Goal: Task Accomplishment & Management: Complete application form

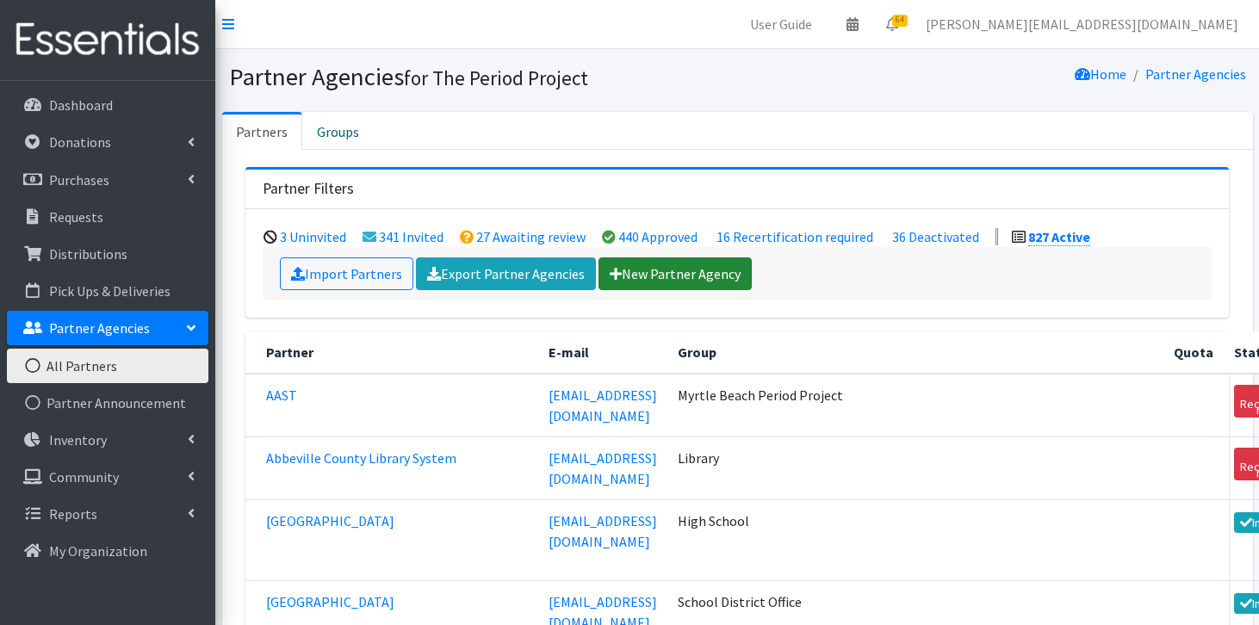
click at [628, 282] on link "New Partner Agency" at bounding box center [674, 273] width 153 height 33
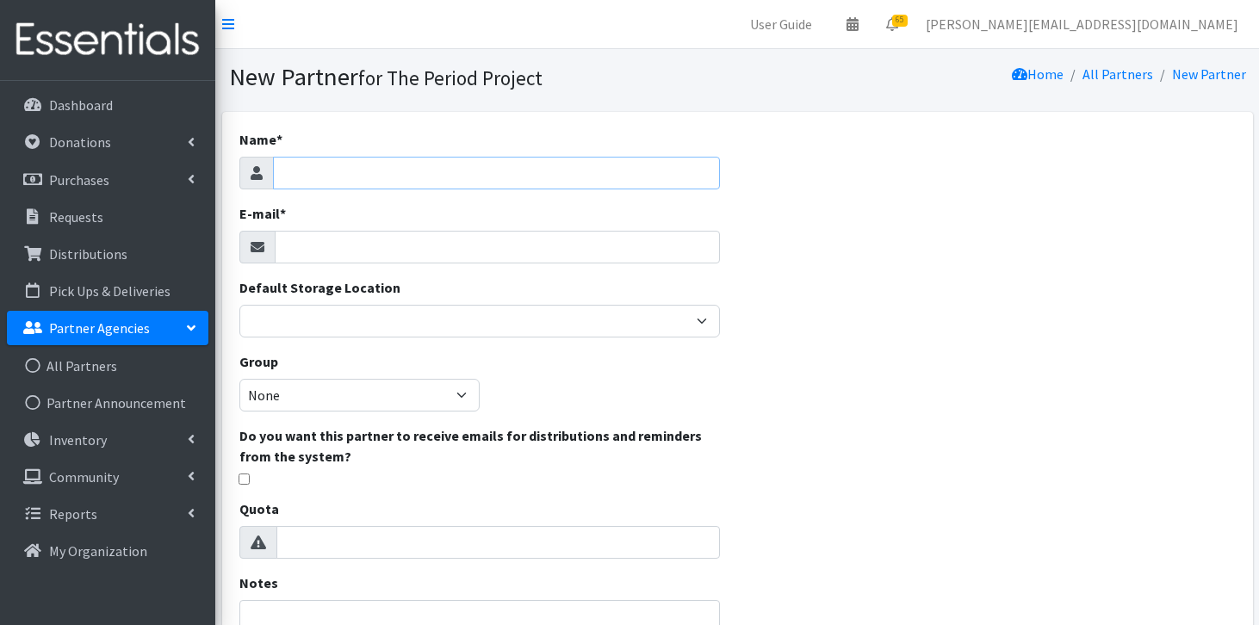
click at [542, 167] on input "Name *" at bounding box center [497, 173] width 448 height 33
type input "[GEOGRAPHIC_DATA]"
click at [467, 241] on input "E-mail *" at bounding box center [498, 247] width 446 height 33
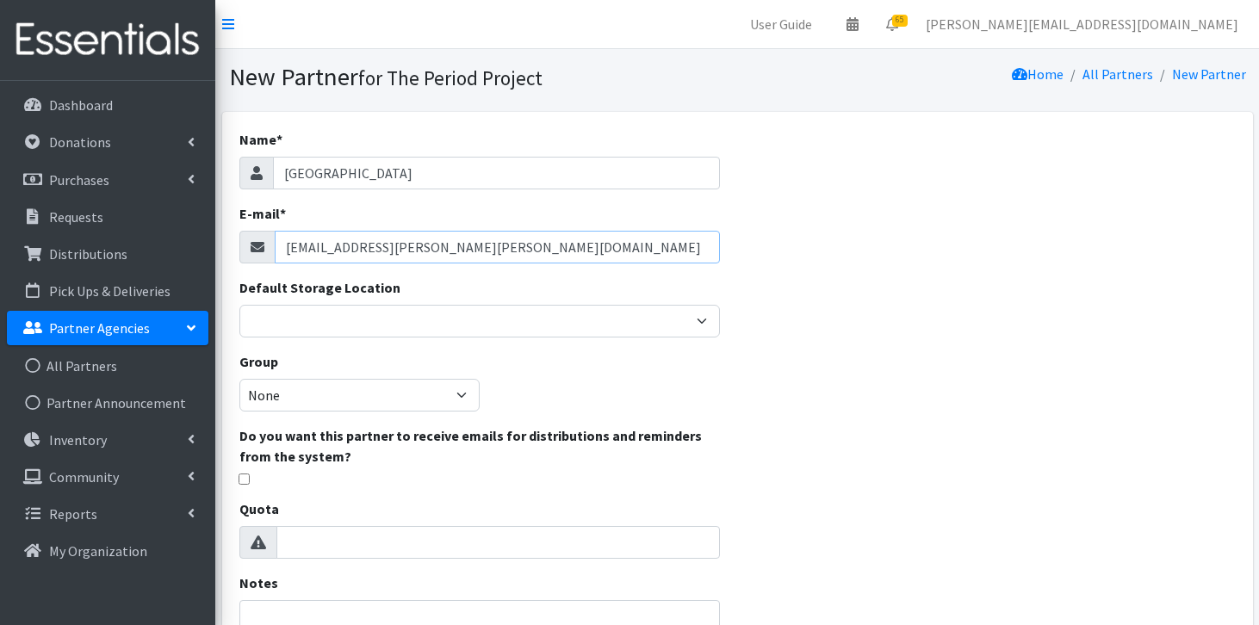
type input "lafreya.ponder@henry.k12.ga.us"
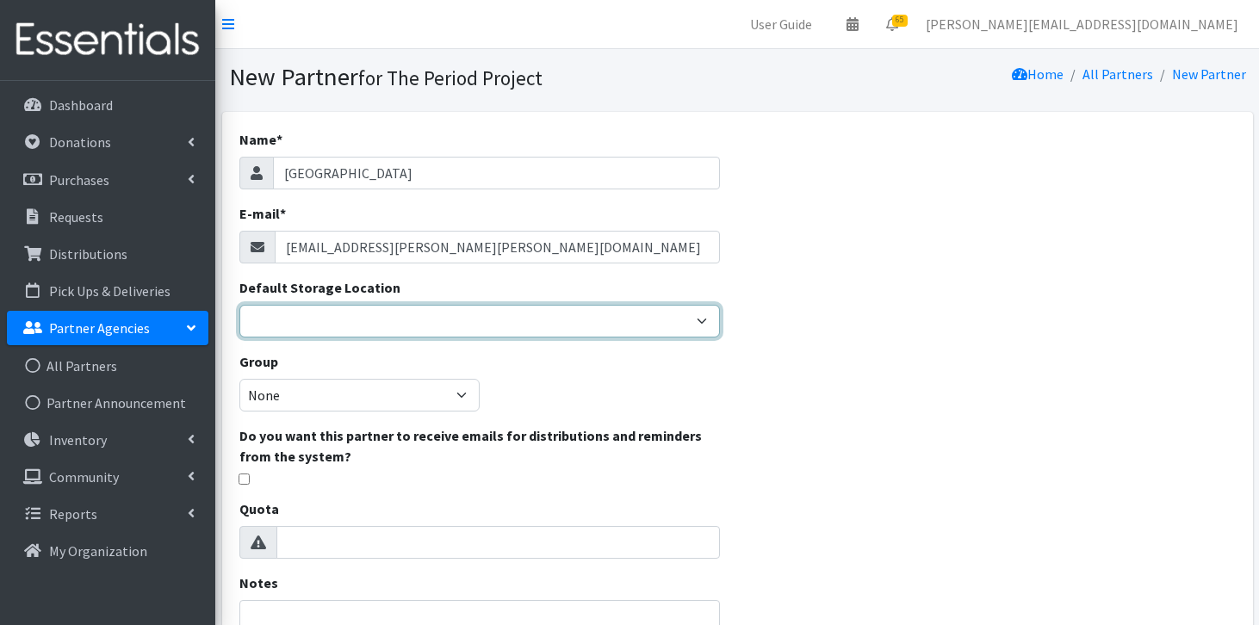
click at [441, 319] on select "Anderson HPP Atlanta, GA Charleston Charlotte Clemson University Columbia chapt…" at bounding box center [479, 321] width 481 height 33
select select "392"
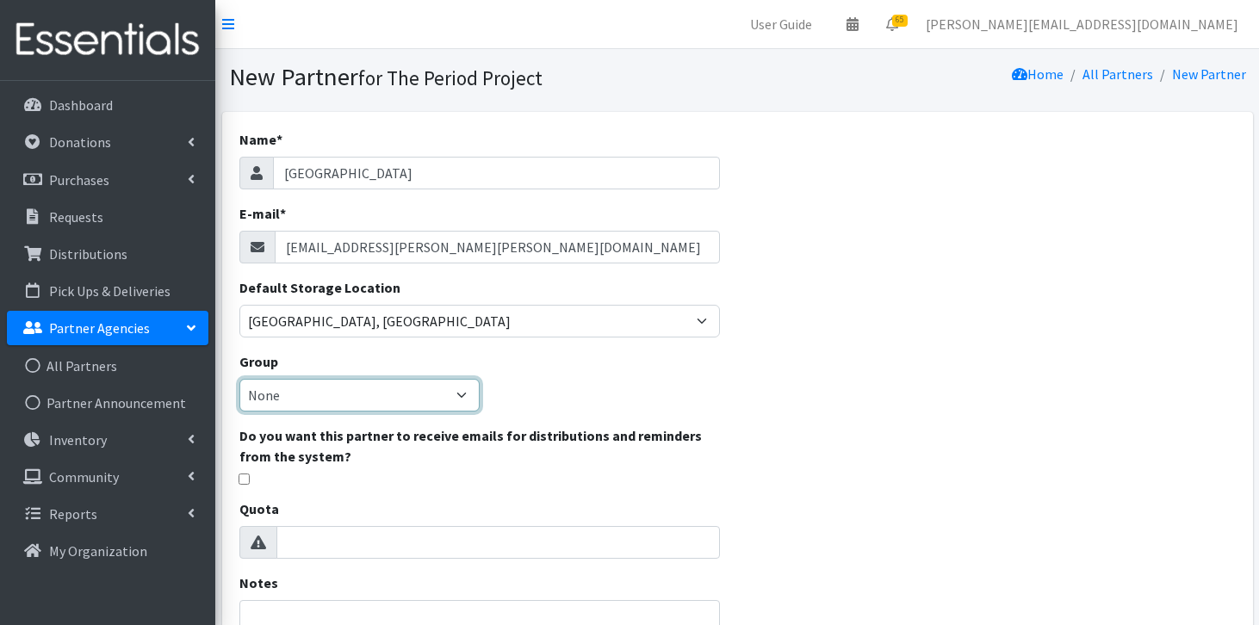
click at [455, 396] on select "None Middle School High School Elementary School Unsheltered Support Head Start…" at bounding box center [359, 395] width 240 height 33
select select "139"
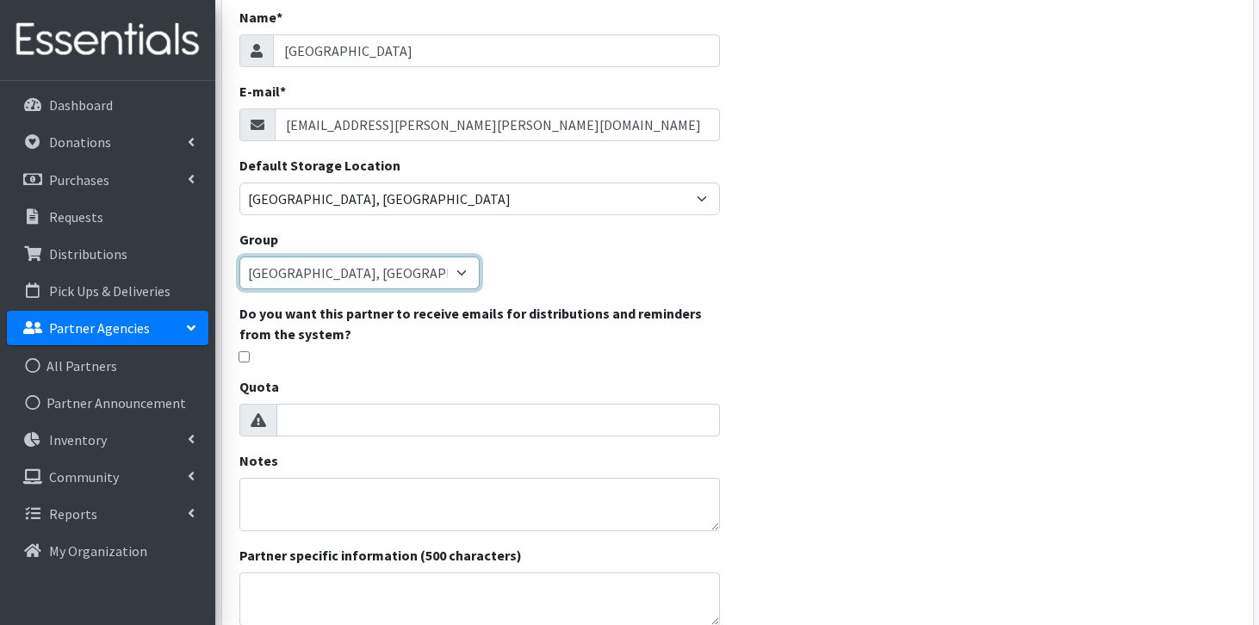
scroll to position [127, 0]
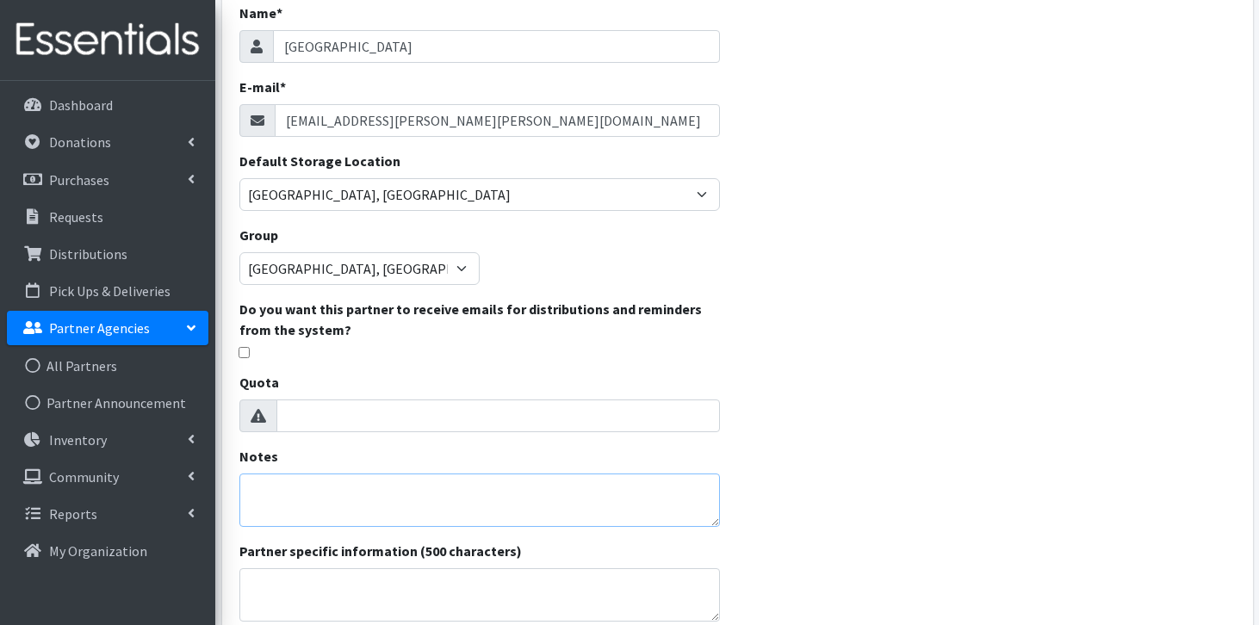
click at [565, 511] on textarea "Notes" at bounding box center [479, 500] width 481 height 53
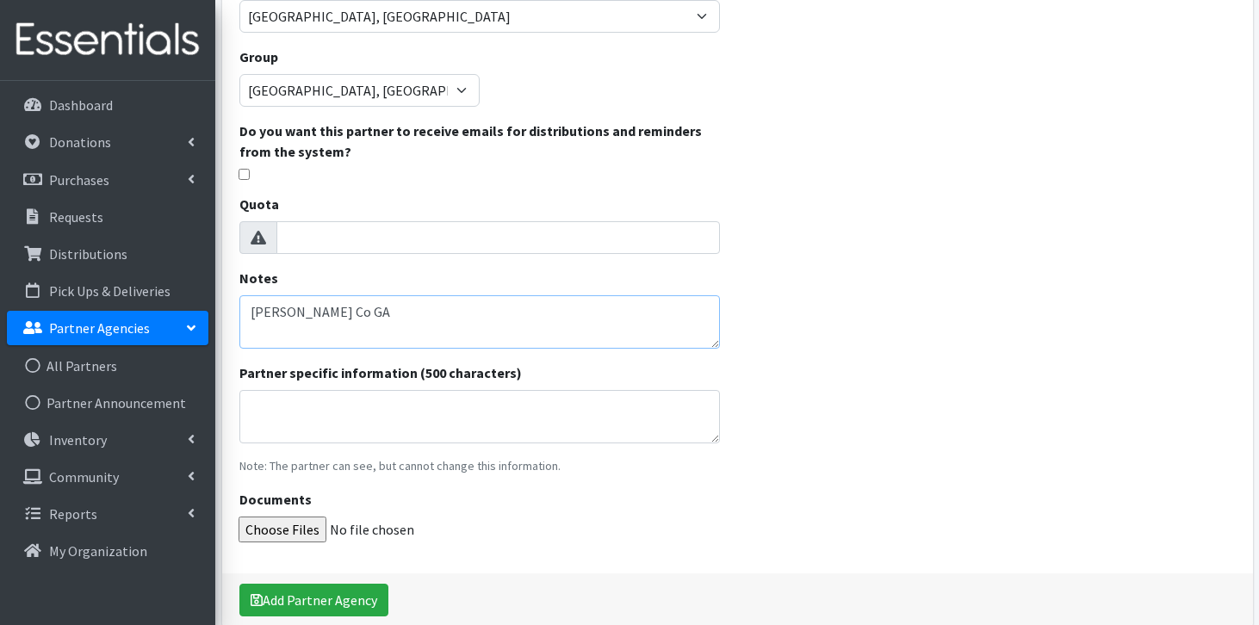
scroll to position [345, 0]
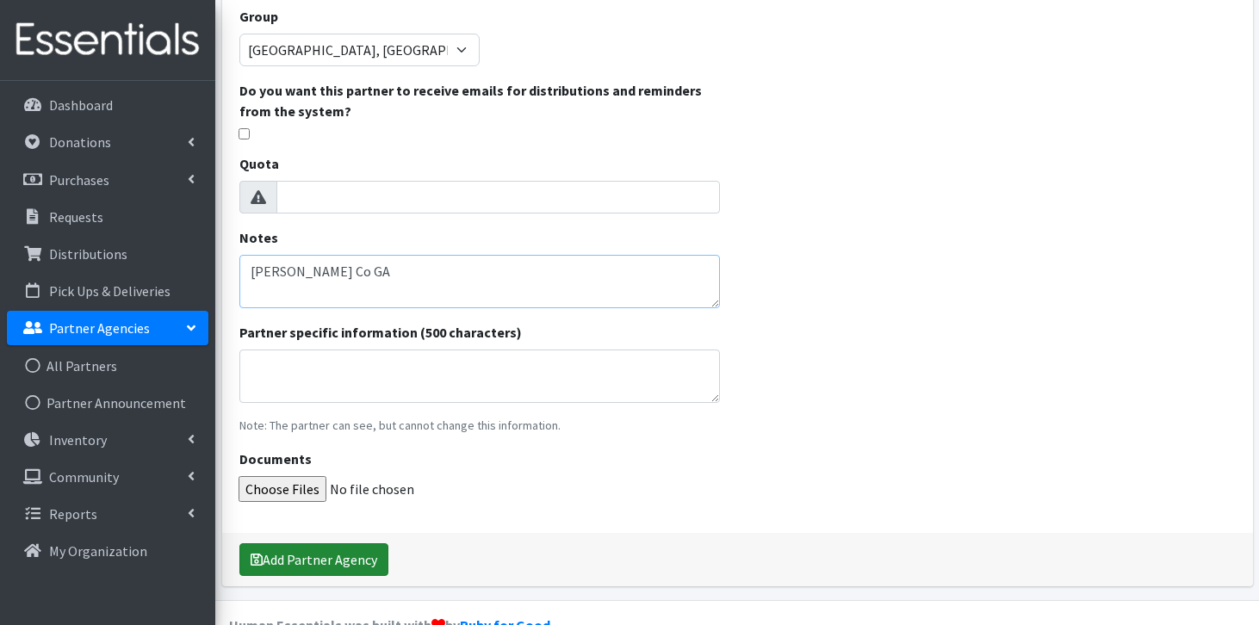
type textarea "Henry Co GA"
click at [326, 566] on button "Add Partner Agency" at bounding box center [313, 559] width 149 height 33
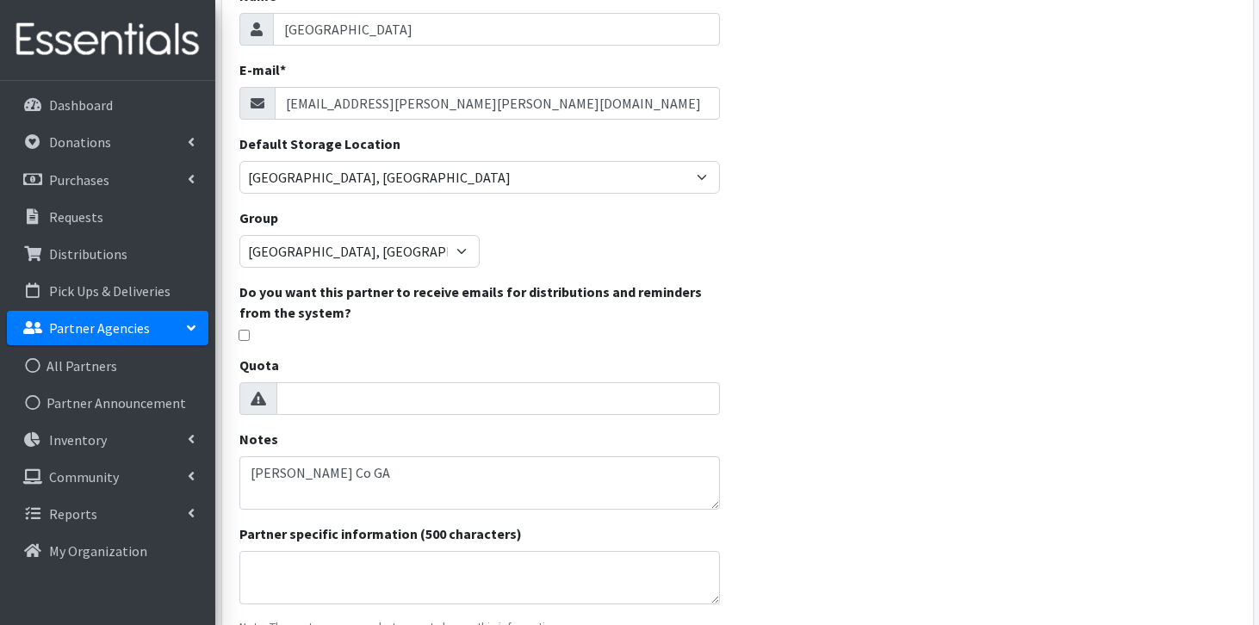
scroll to position [139, 0]
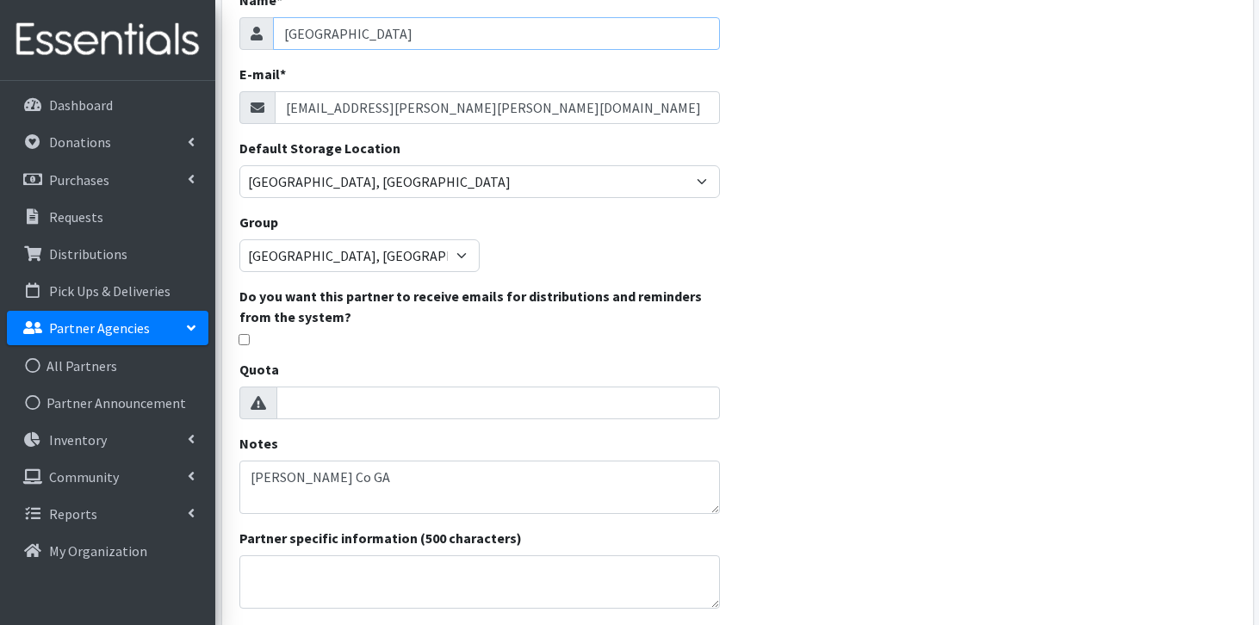
click at [441, 35] on input "[GEOGRAPHIC_DATA]" at bounding box center [497, 33] width 448 height 33
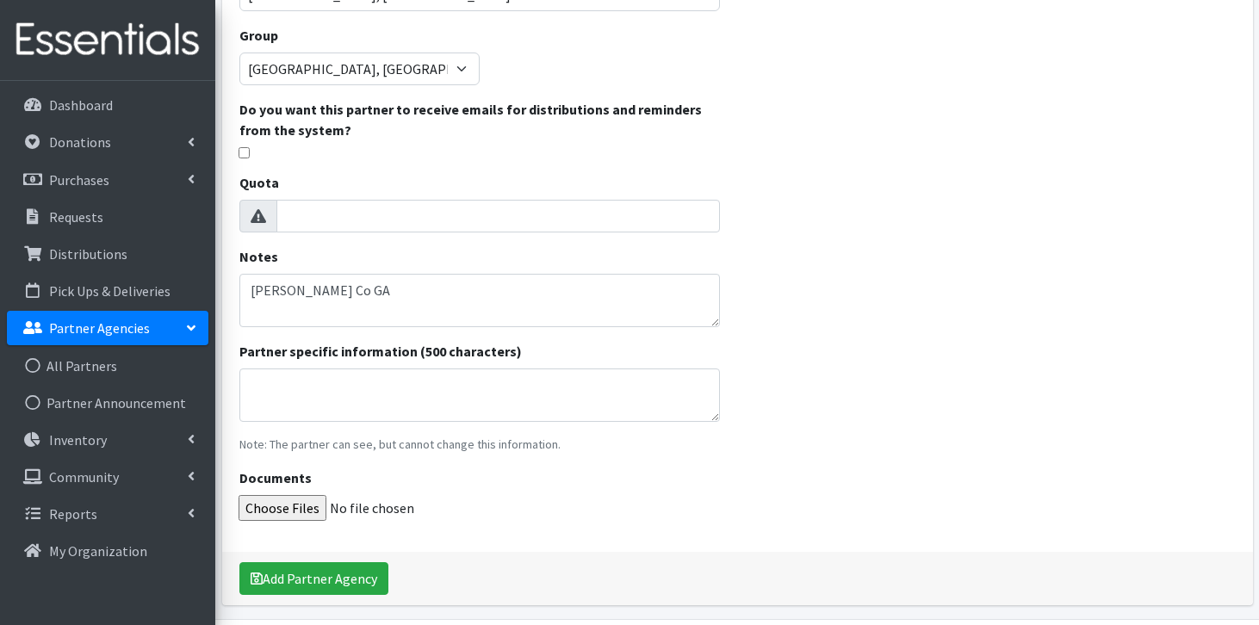
scroll to position [384, 0]
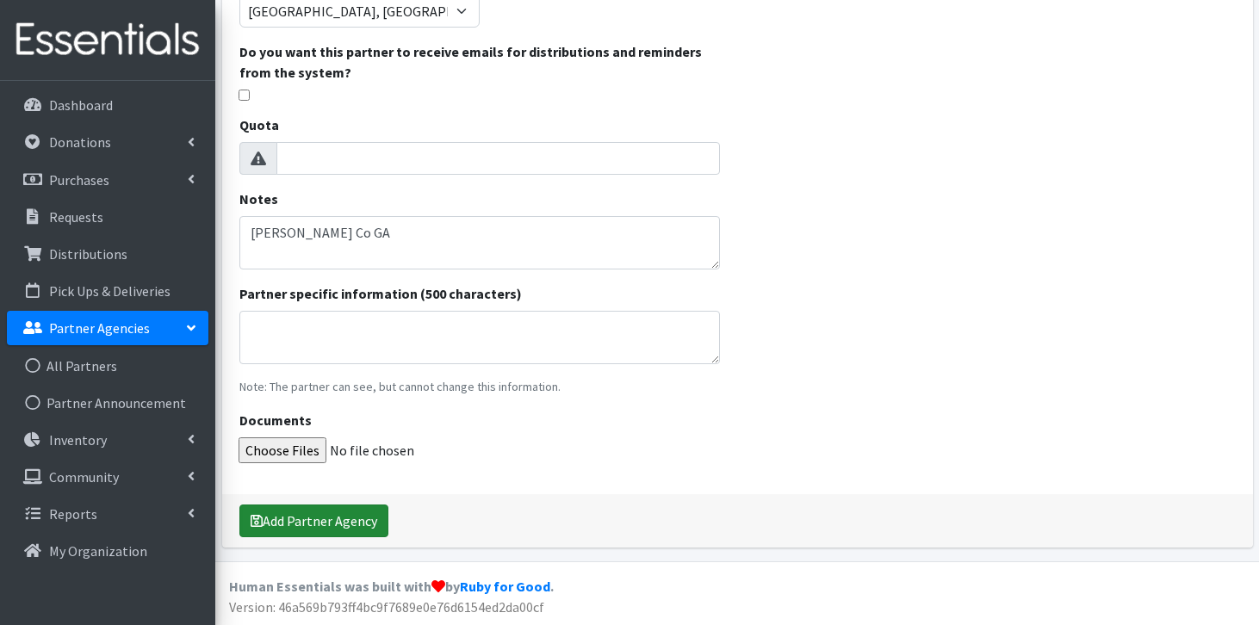
type input "[GEOGRAPHIC_DATA] ([PERSON_NAME] Co)"
click at [326, 518] on button "Add Partner Agency" at bounding box center [313, 521] width 149 height 33
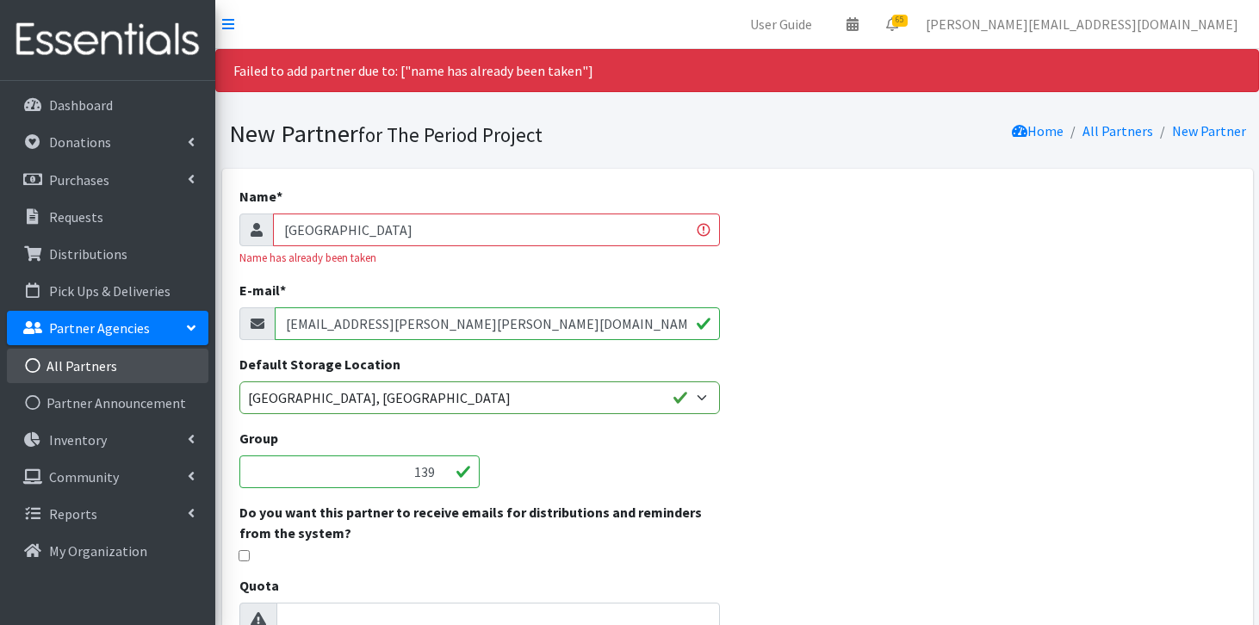
click at [102, 360] on link "All Partners" at bounding box center [107, 366] width 201 height 34
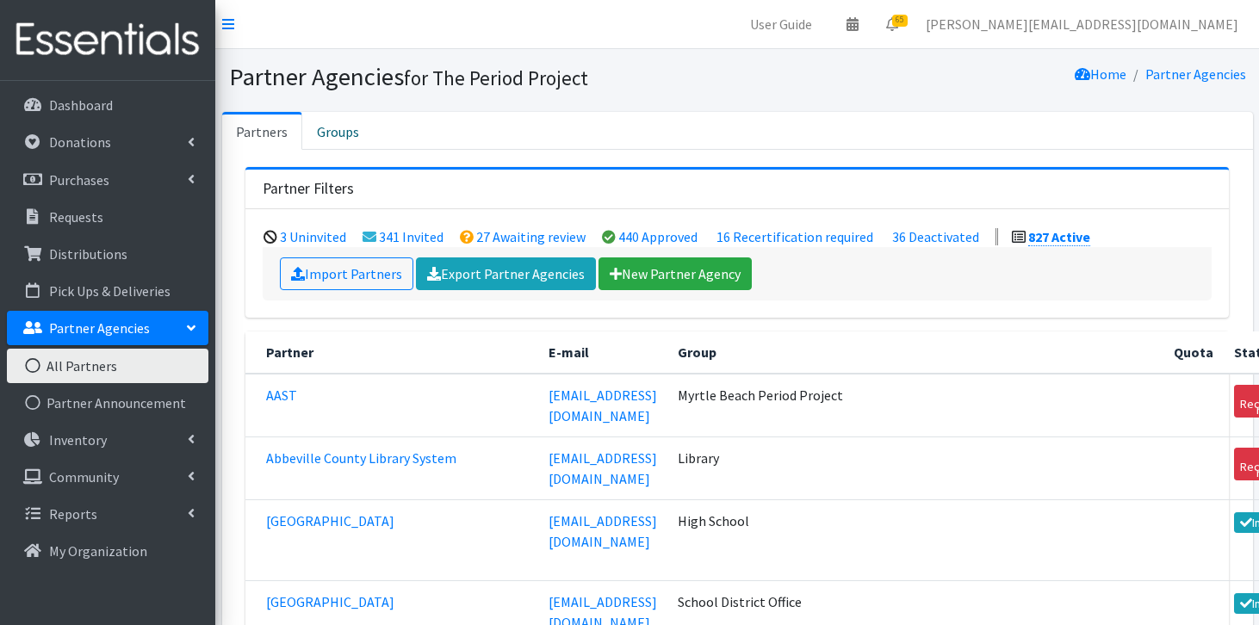
scroll to position [59036, 0]
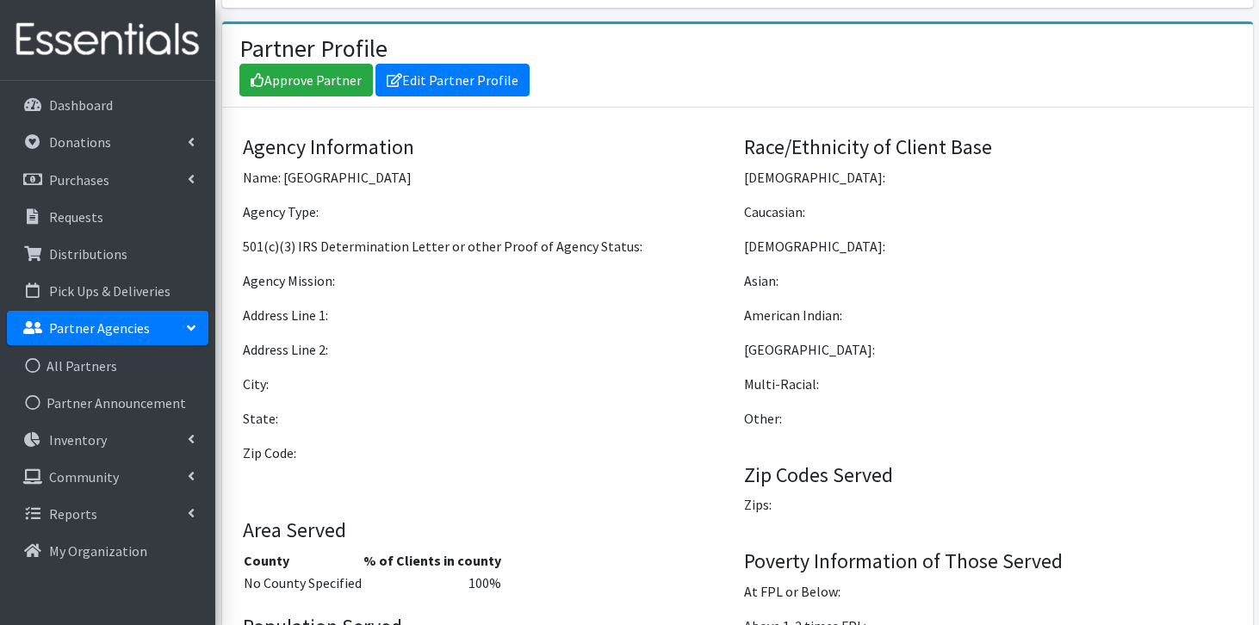
scroll to position [1258, 0]
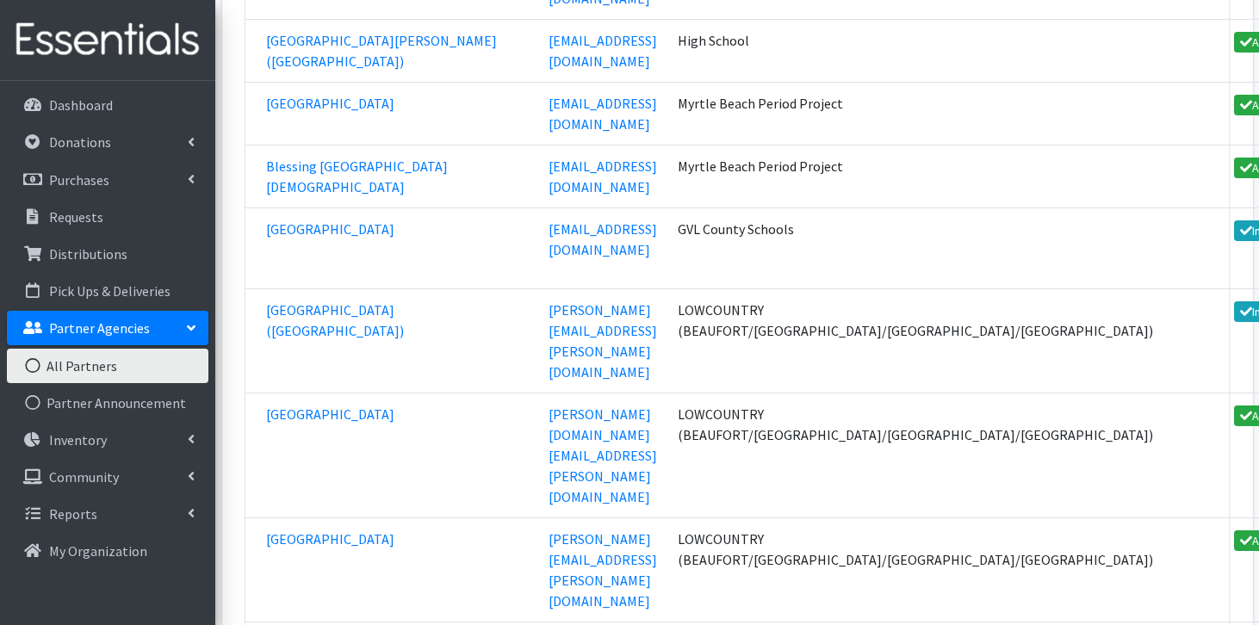
scroll to position [59093, 0]
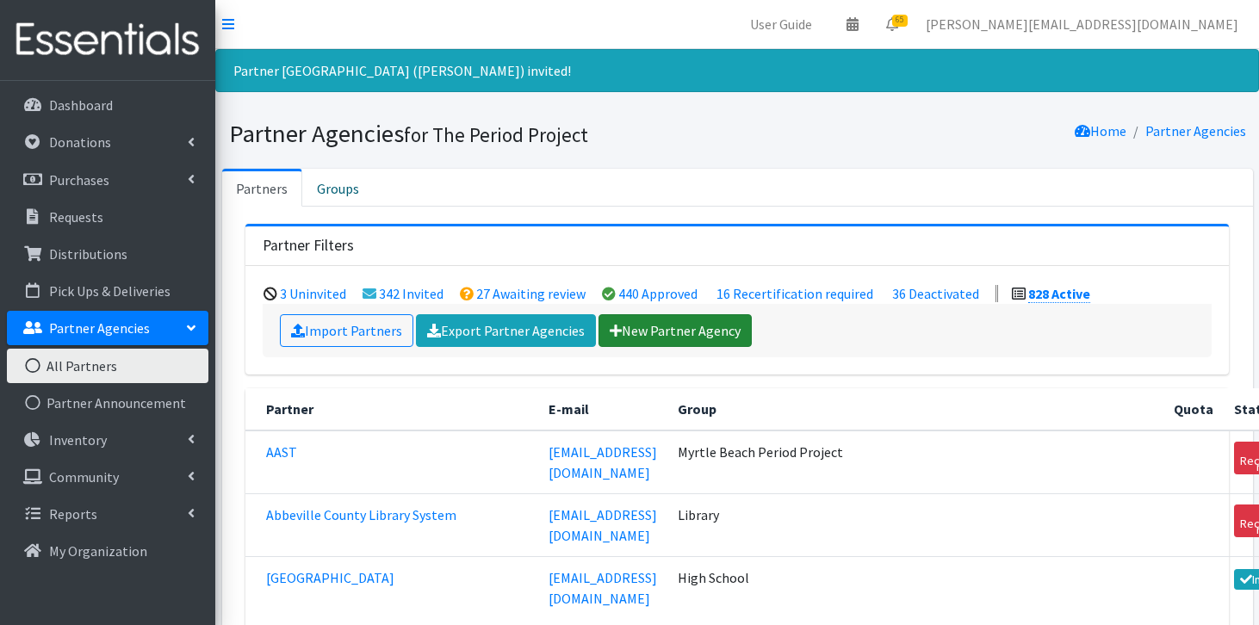
click at [697, 337] on link "New Partner Agency" at bounding box center [674, 330] width 153 height 33
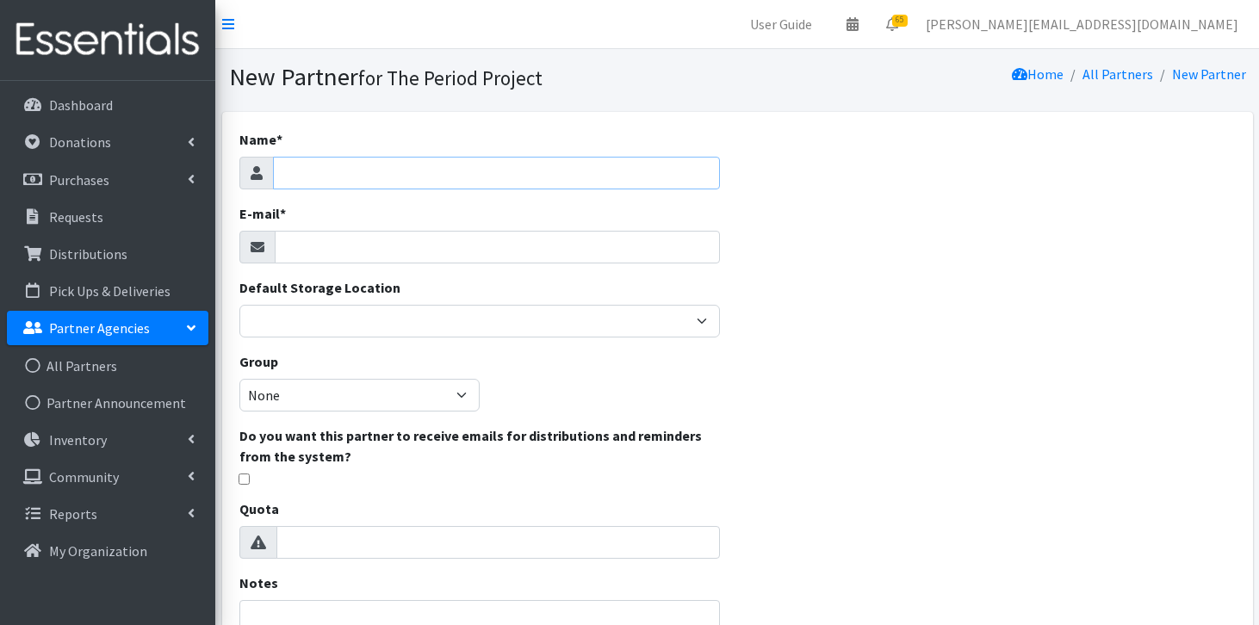
click at [553, 174] on input "Name *" at bounding box center [497, 173] width 448 height 33
type input "p"
type input "[GEOGRAPHIC_DATA] ([PERSON_NAME] Co)"
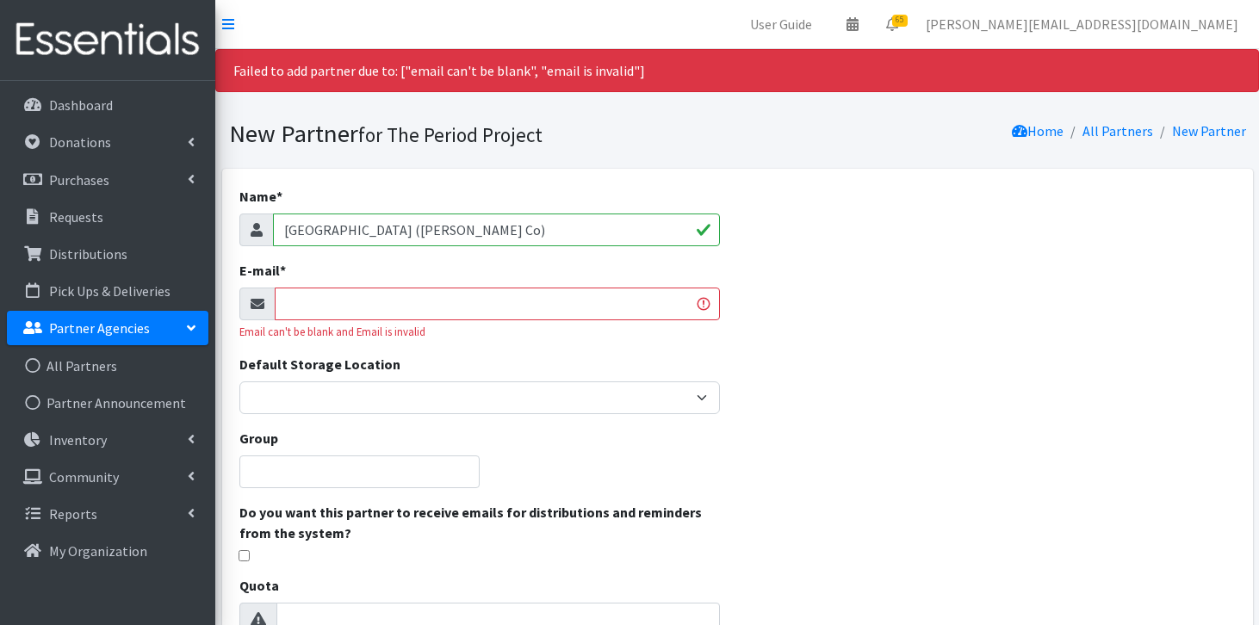
click at [325, 306] on input "E-mail *" at bounding box center [498, 304] width 446 height 33
type input "[PERSON_NAME][EMAIL_ADDRESS][PERSON_NAME][PERSON_NAME][DOMAIN_NAME]"
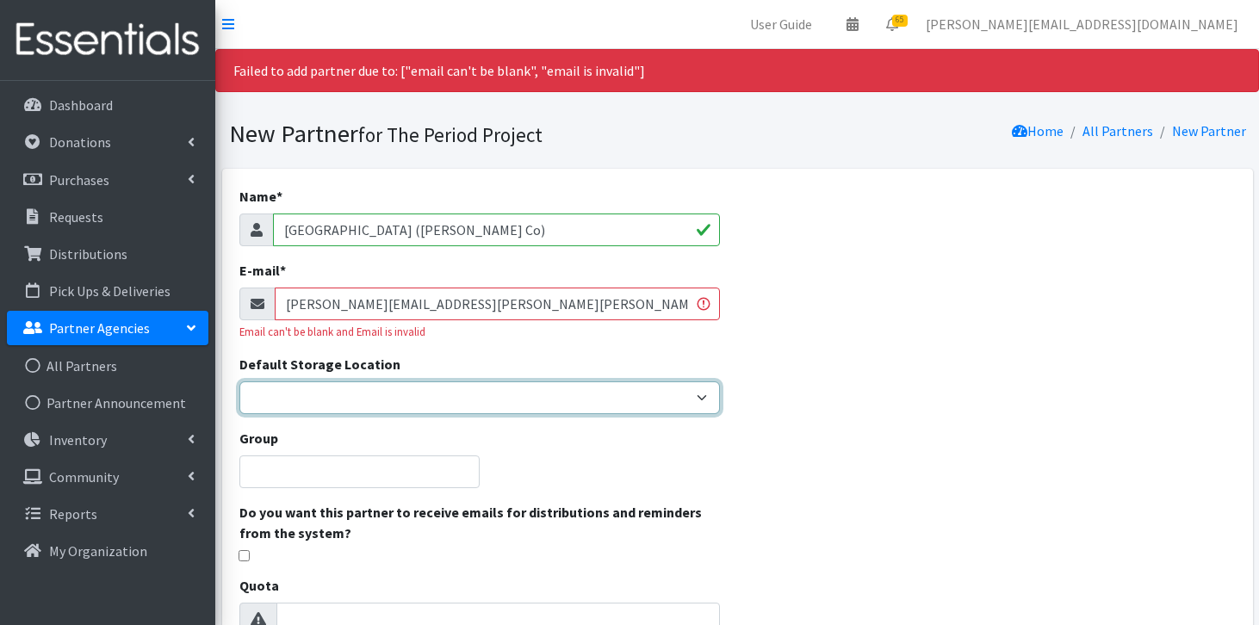
click at [282, 400] on select "[PERSON_NAME] HPP [GEOGRAPHIC_DATA], [GEOGRAPHIC_DATA] [GEOGRAPHIC_DATA] [GEOGR…" at bounding box center [479, 397] width 481 height 33
select select "392"
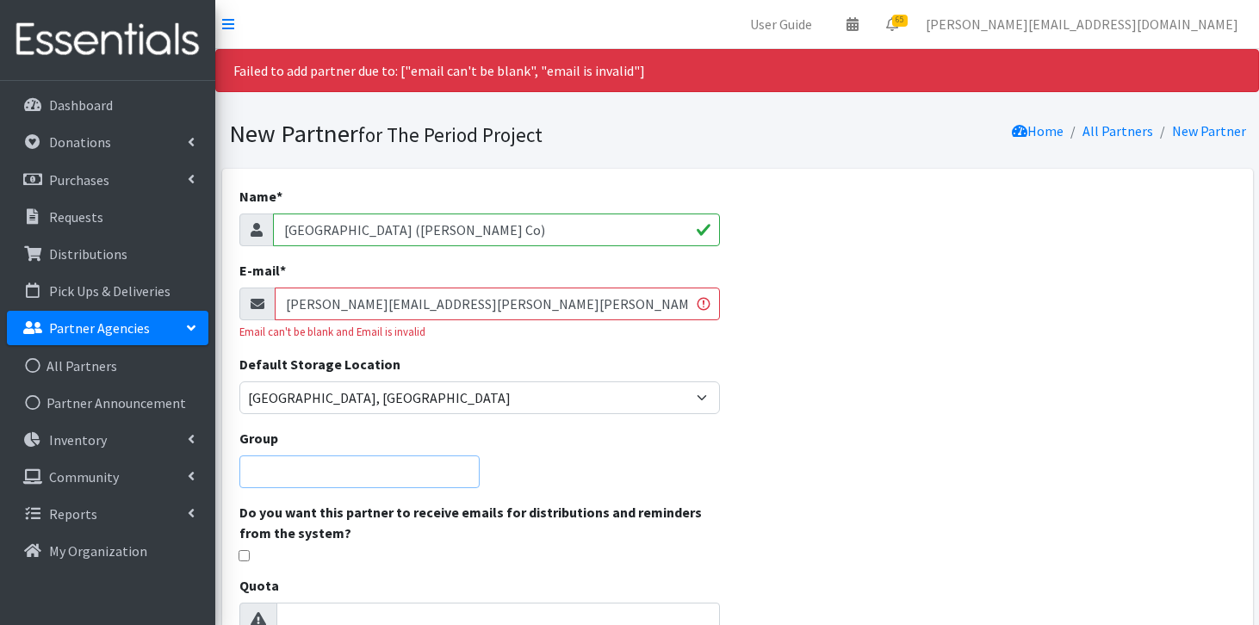
click at [383, 474] on input "Group" at bounding box center [359, 471] width 240 height 33
click at [587, 459] on div "Name * Pleasant Grove Elemntary School (Henry Co) E-mail * audrey.noble@henry.k…" at bounding box center [480, 562] width 516 height 786
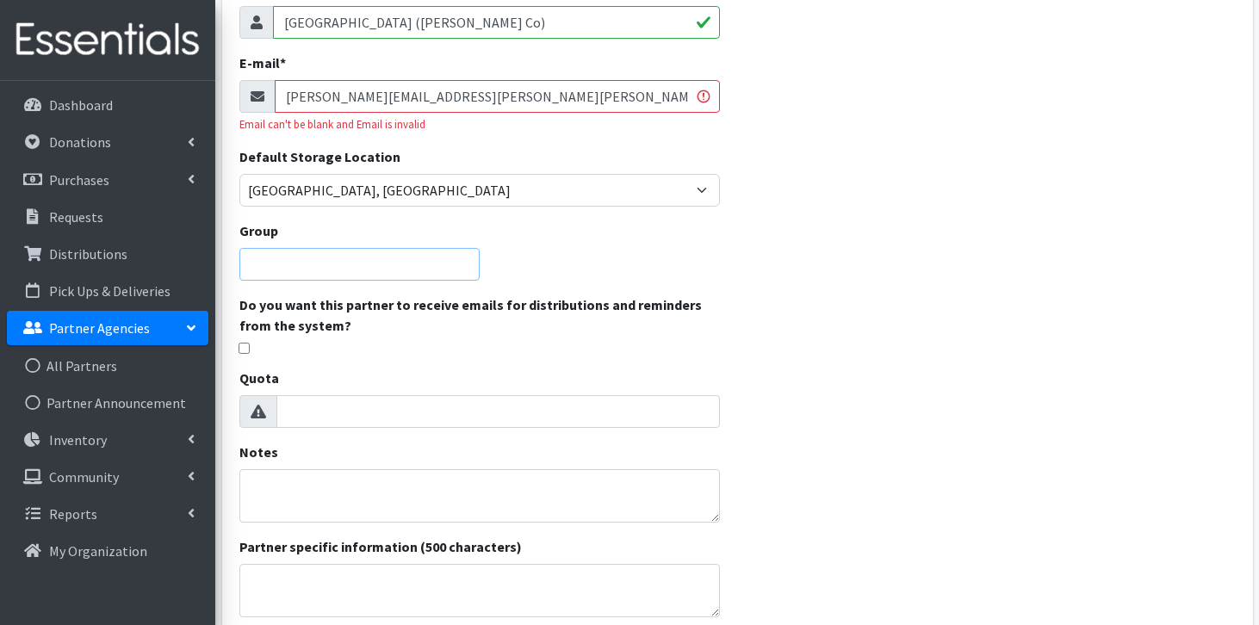
scroll to position [224, 0]
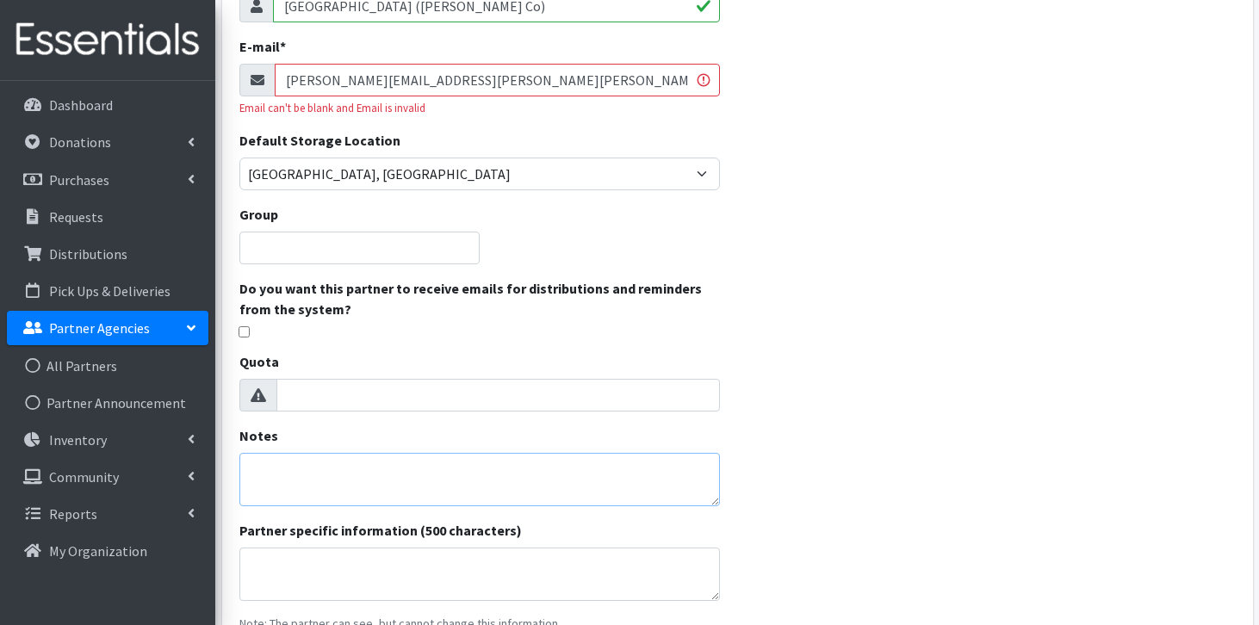
click at [579, 478] on textarea "Notes" at bounding box center [479, 479] width 481 height 53
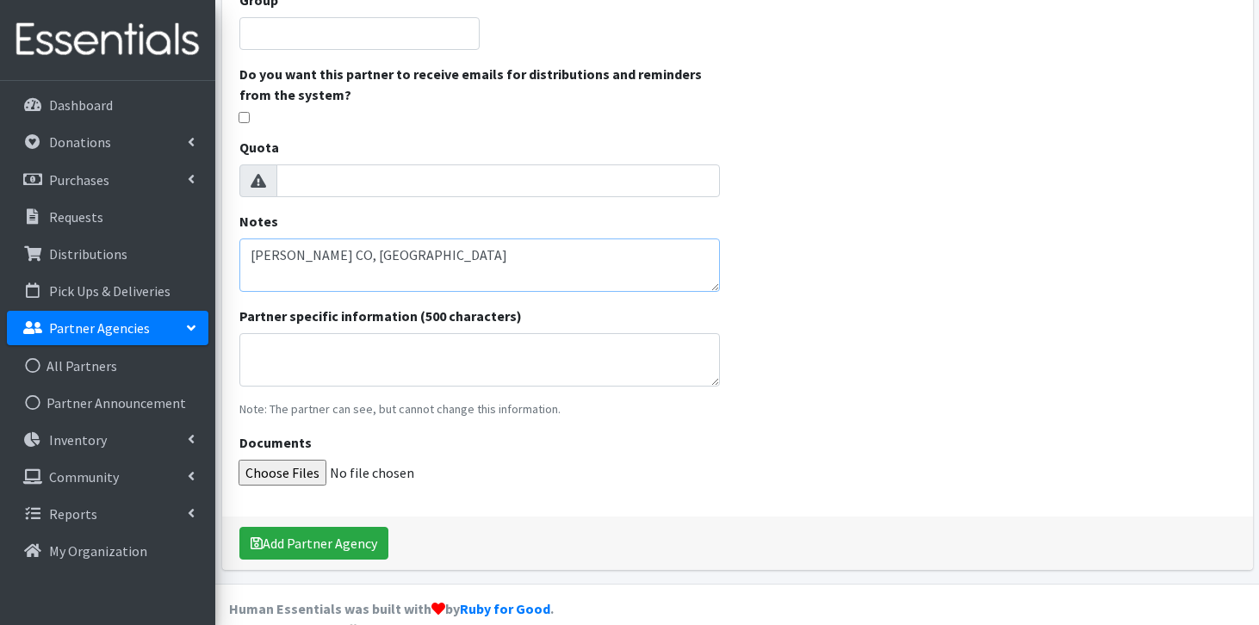
scroll to position [461, 0]
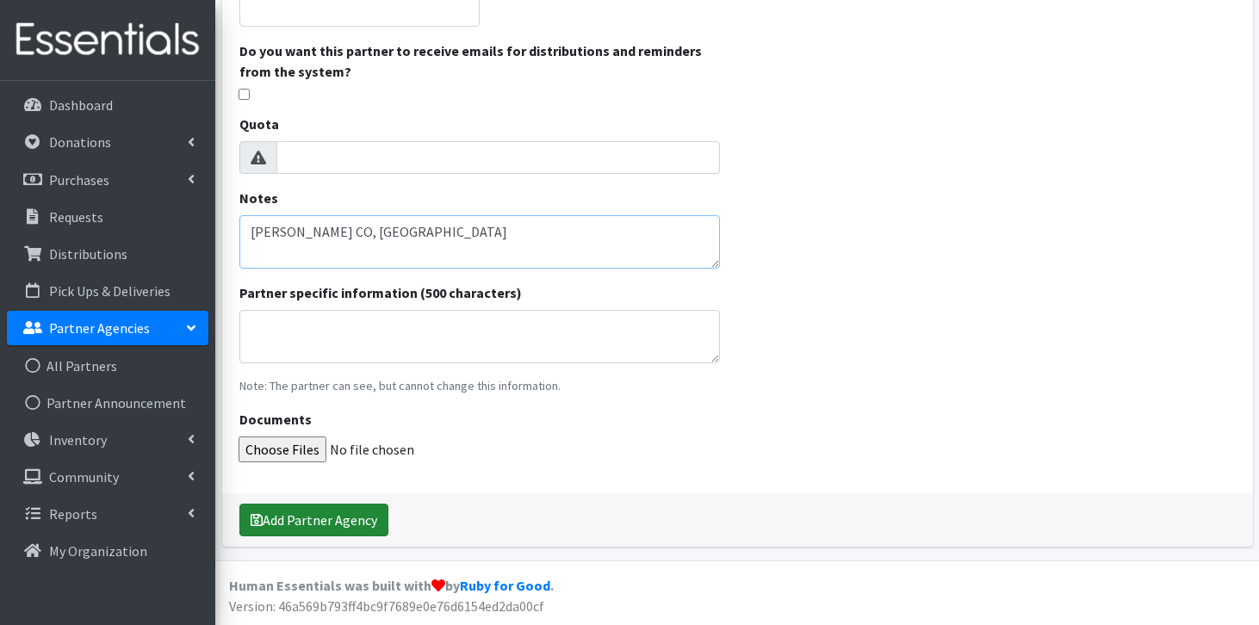
type textarea "Henry CO, GA"
click at [359, 517] on button "Add Partner Agency" at bounding box center [313, 520] width 149 height 33
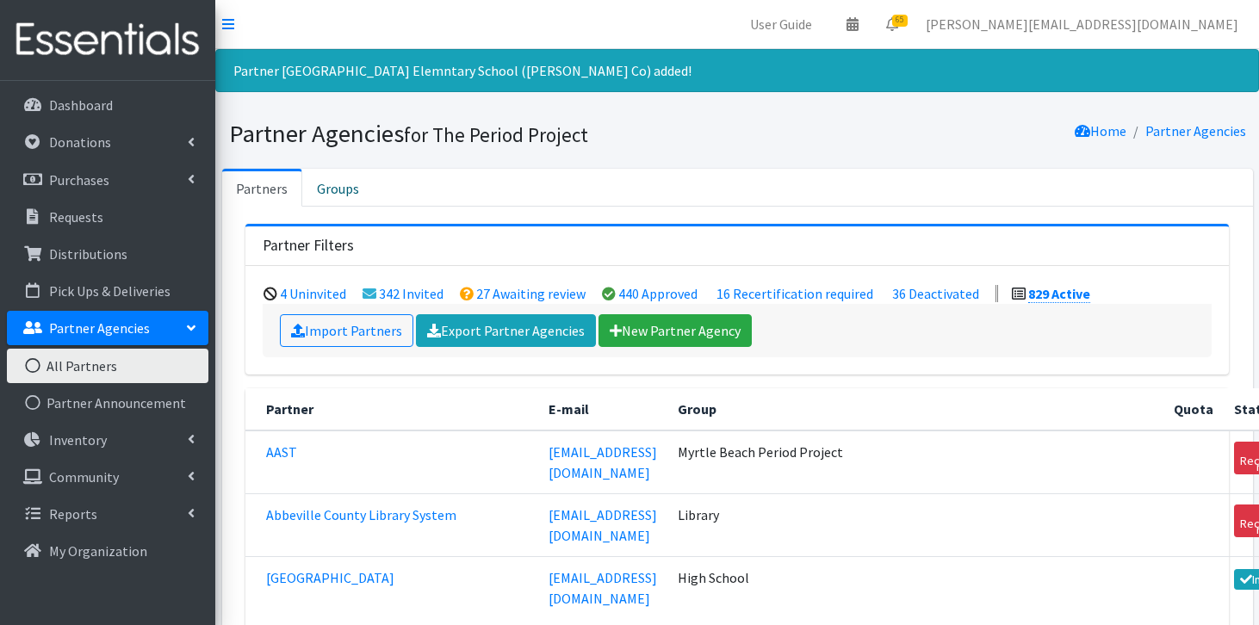
scroll to position [42889, 0]
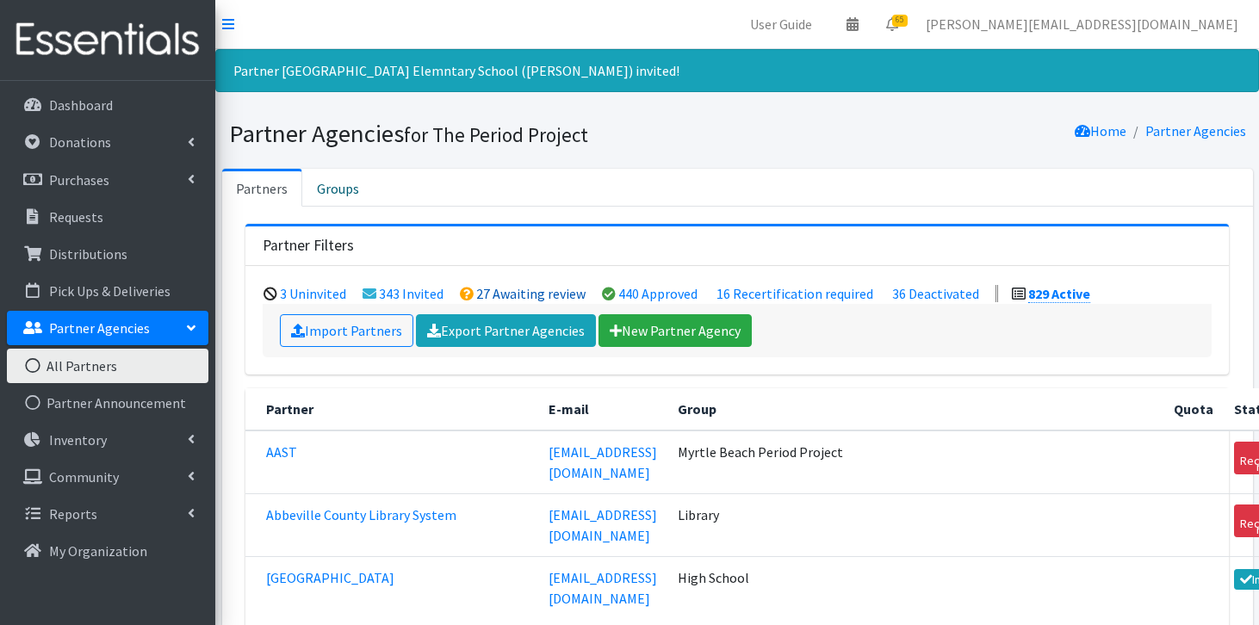
click at [491, 295] on link "27 Awaiting review" at bounding box center [530, 293] width 109 height 17
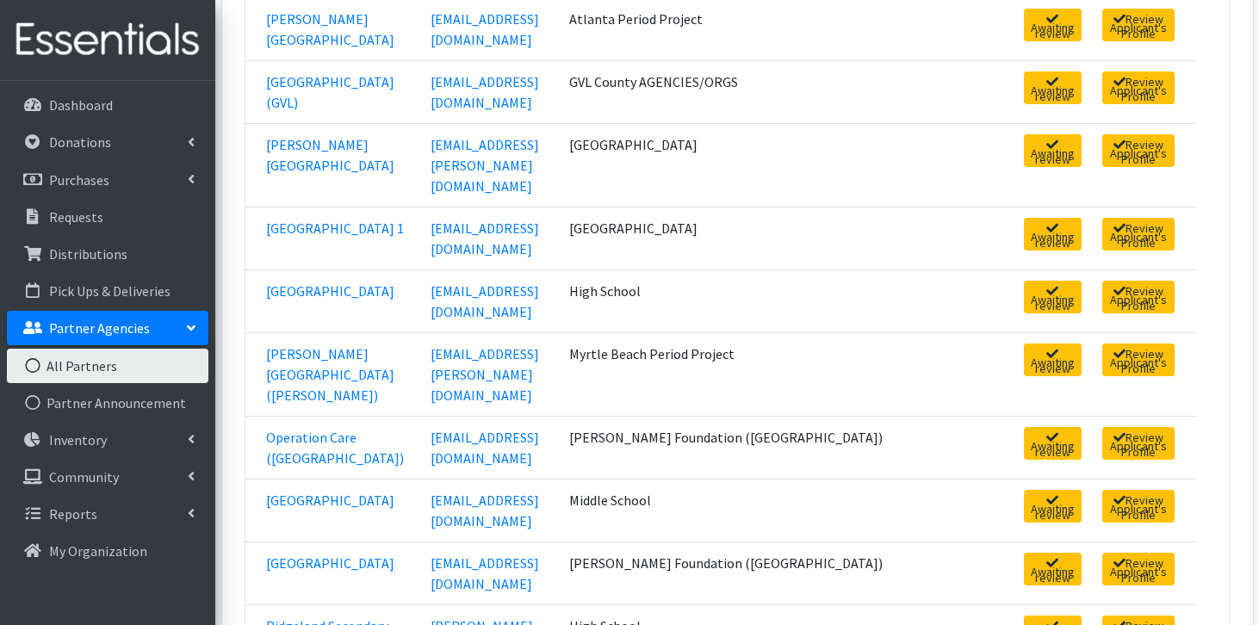
scroll to position [1068, 0]
